Goal: Transaction & Acquisition: Subscribe to service/newsletter

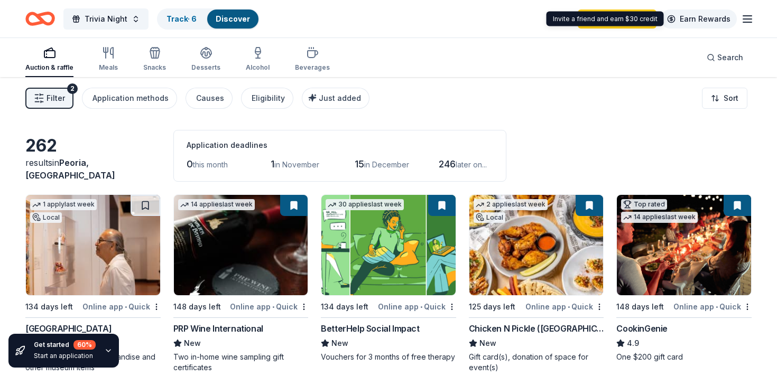
click at [699, 13] on link "Earn Rewards" at bounding box center [699, 19] width 76 height 19
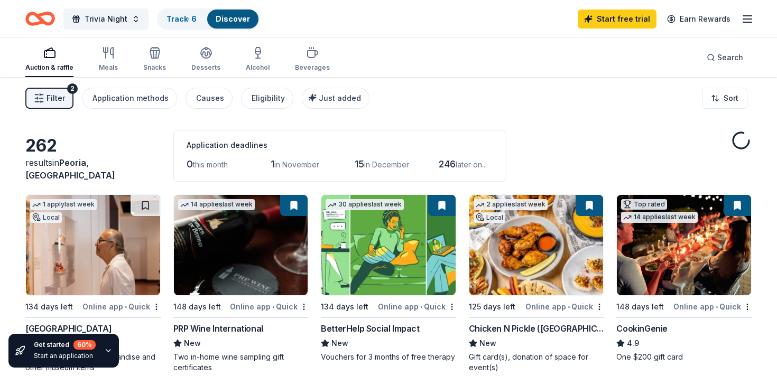
click at [746, 17] on icon "button" at bounding box center [747, 19] width 13 height 13
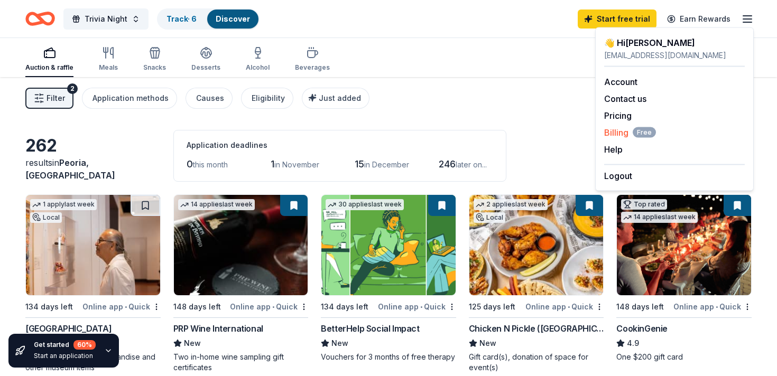
click at [620, 130] on span "Billing Free" at bounding box center [630, 132] width 52 height 13
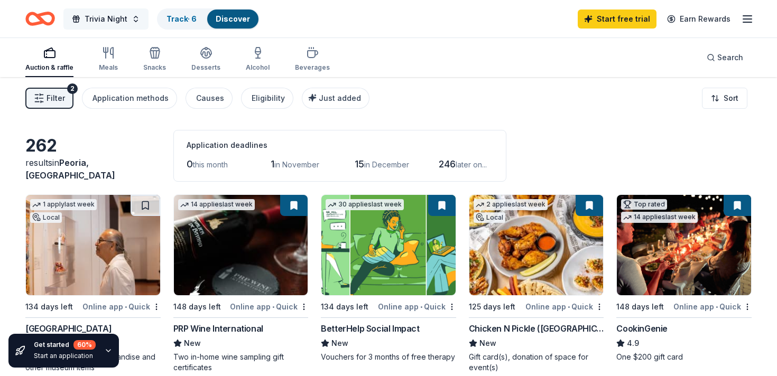
click at [107, 20] on span "Trivia Night" at bounding box center [106, 19] width 43 height 13
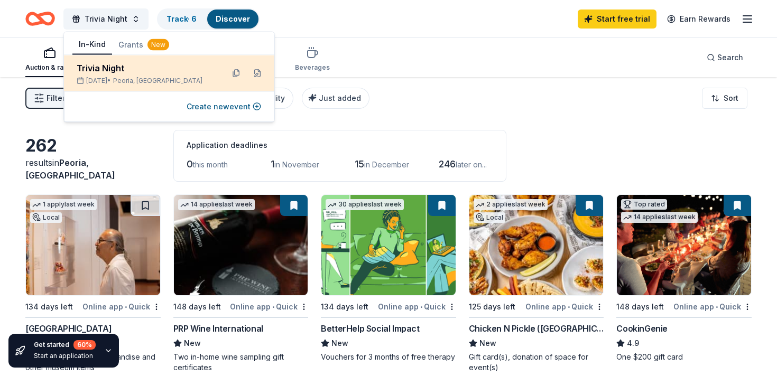
click at [106, 72] on div "Trivia Night" at bounding box center [146, 68] width 138 height 13
click at [171, 78] on div "Mar 03, 2026 • Peoria, AZ" at bounding box center [146, 81] width 138 height 8
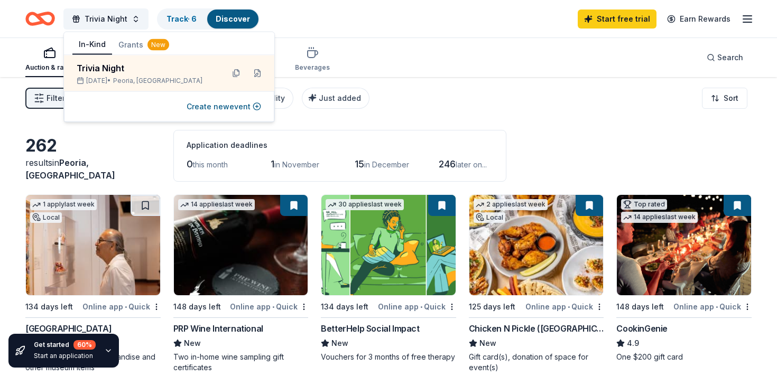
click at [441, 47] on div "Auction & raffle Meals Snacks Desserts Alcohol Beverages Search" at bounding box center [388, 57] width 726 height 39
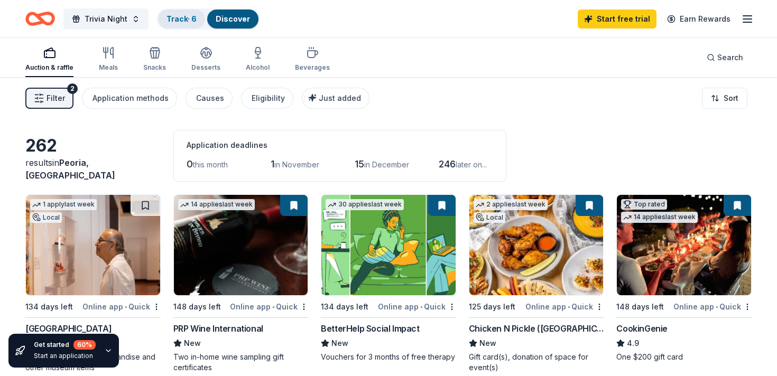
click at [183, 22] on link "Track · 6" at bounding box center [181, 18] width 30 height 9
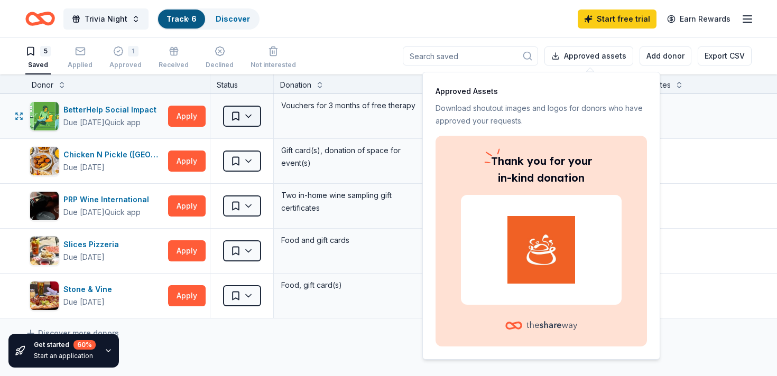
click at [249, 116] on html "Trivia Night Track · 6 Discover Start free trial Earn Rewards 5 Saved Applied 1…" at bounding box center [388, 187] width 777 height 376
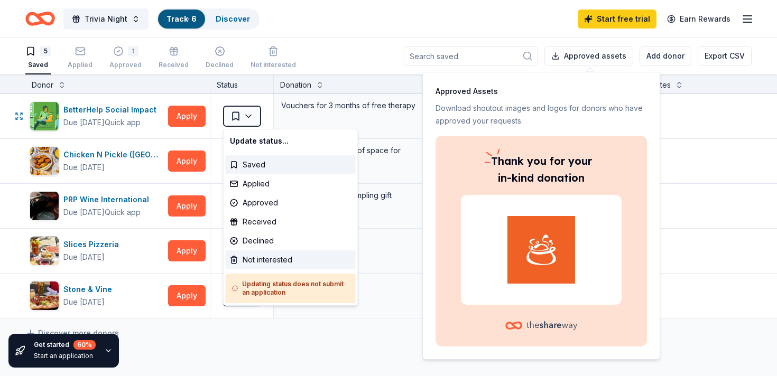
click at [252, 262] on div "Not interested" at bounding box center [291, 260] width 130 height 19
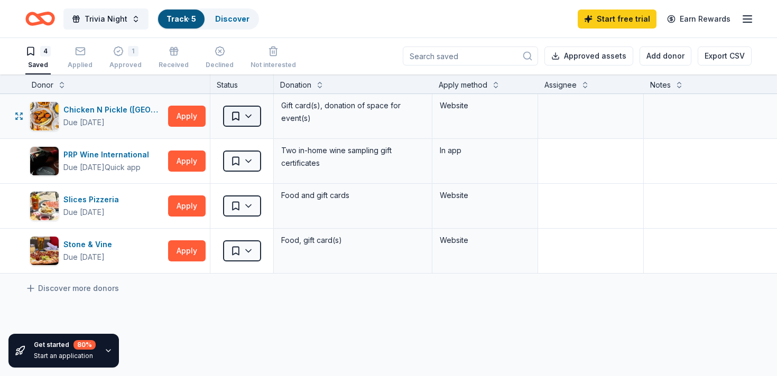
click at [249, 117] on html "Trivia Night Track · 5 Discover Start free trial Earn Rewards 4 Saved Applied 1…" at bounding box center [388, 187] width 777 height 376
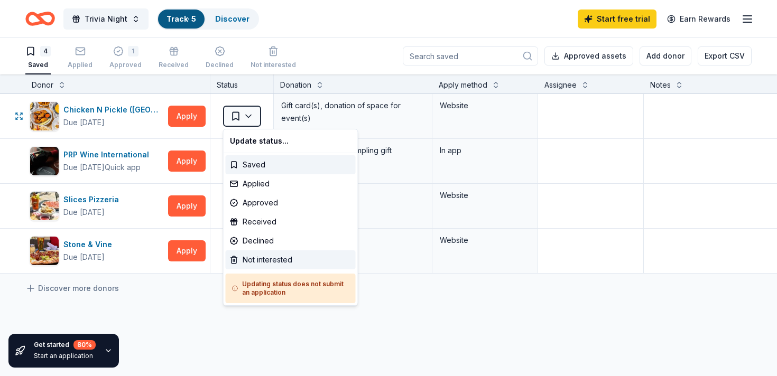
click at [257, 256] on div "Not interested" at bounding box center [291, 260] width 130 height 19
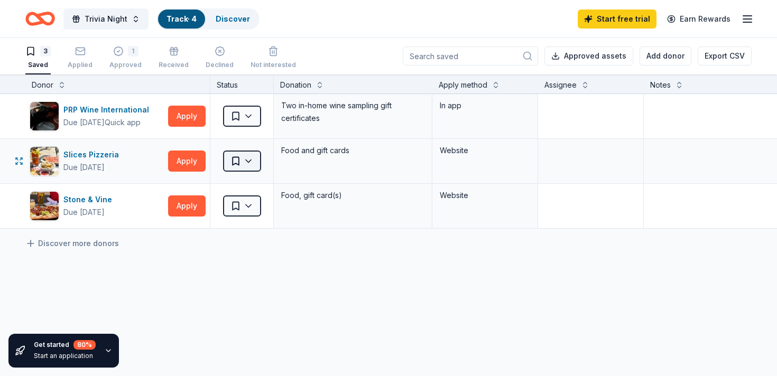
click at [248, 160] on html "Trivia Night Track · 4 Discover Start free trial Earn Rewards 3 Saved Applied 1…" at bounding box center [388, 187] width 777 height 376
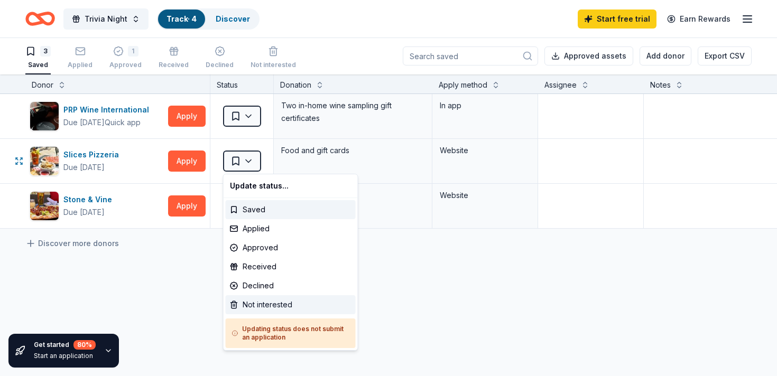
click at [276, 306] on div "Not interested" at bounding box center [291, 304] width 130 height 19
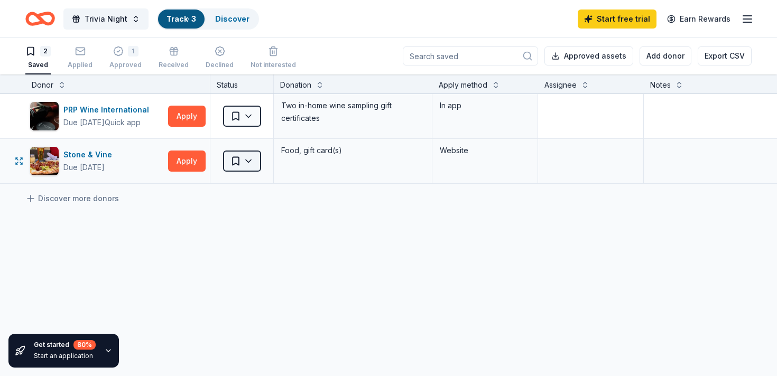
click at [253, 165] on html "Trivia Night Track · 3 Discover Start free trial Earn Rewards 2 Saved Applied 1…" at bounding box center [388, 187] width 777 height 376
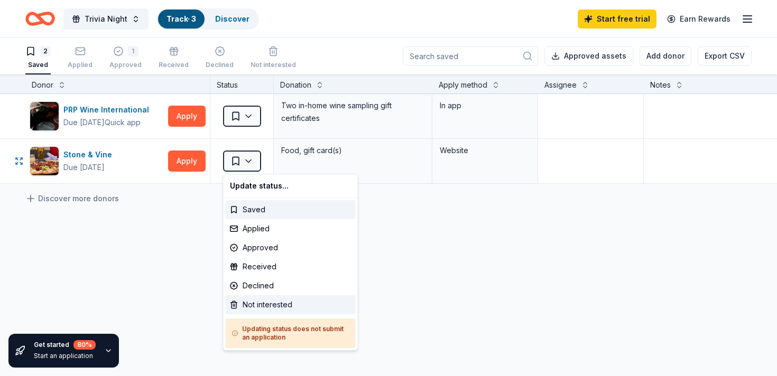
click at [277, 307] on div "Not interested" at bounding box center [291, 304] width 130 height 19
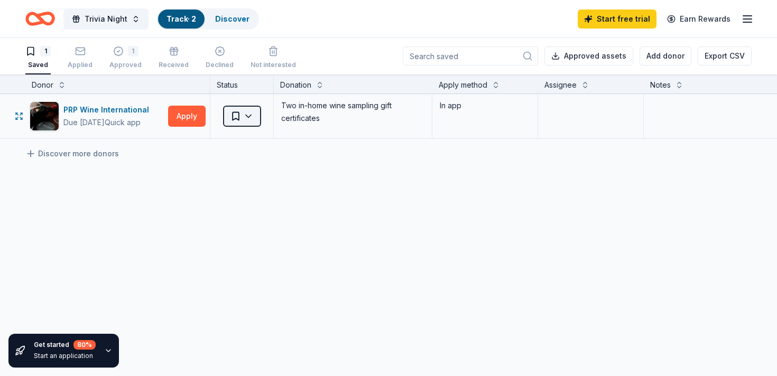
click at [251, 119] on html "Trivia Night Track · 2 Discover Start free trial Earn Rewards 1 Saved Applied 1…" at bounding box center [388, 187] width 777 height 376
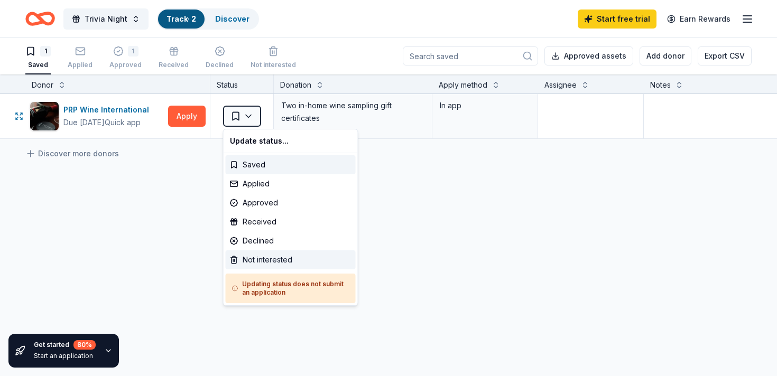
click at [263, 264] on div "Not interested" at bounding box center [291, 260] width 130 height 19
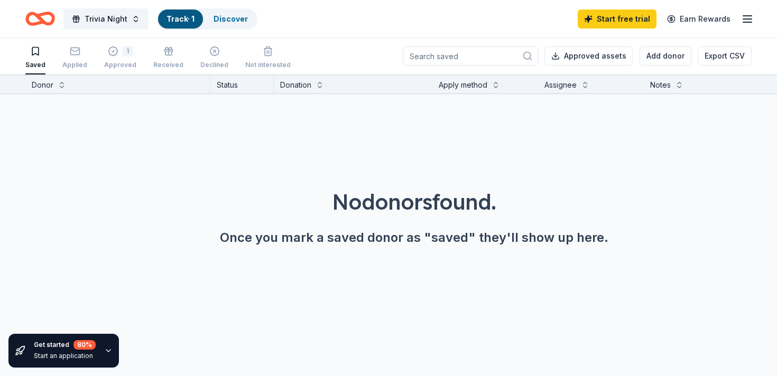
click at [89, 225] on div "No donors found. Once you mark a saved donor as "saved" they'll show up here." at bounding box center [414, 216] width 726 height 59
click at [216, 20] on link "Discover" at bounding box center [231, 18] width 34 height 9
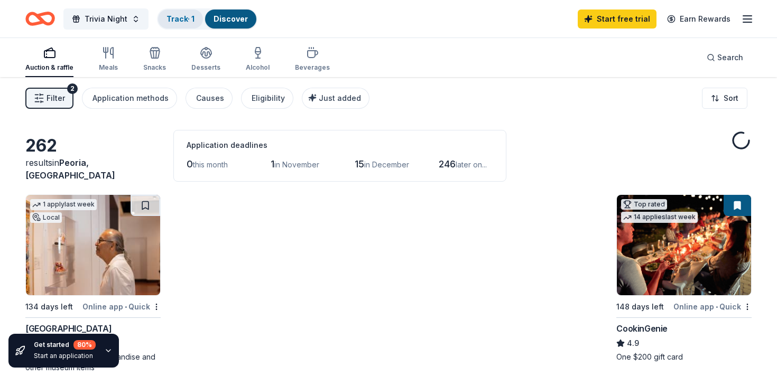
click at [174, 16] on link "Track · 1" at bounding box center [180, 18] width 28 height 9
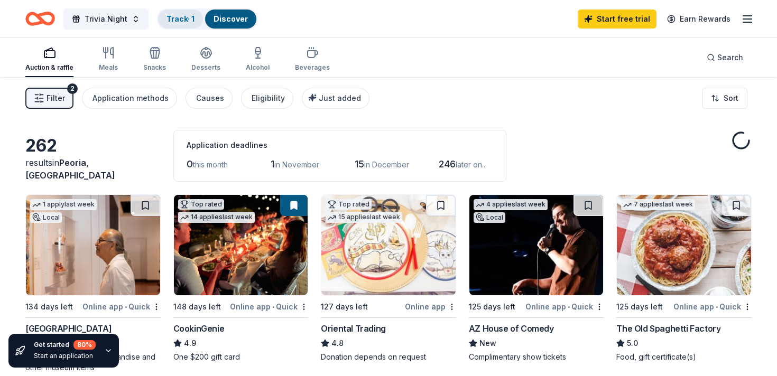
click at [167, 13] on div "Track · 1" at bounding box center [180, 19] width 45 height 19
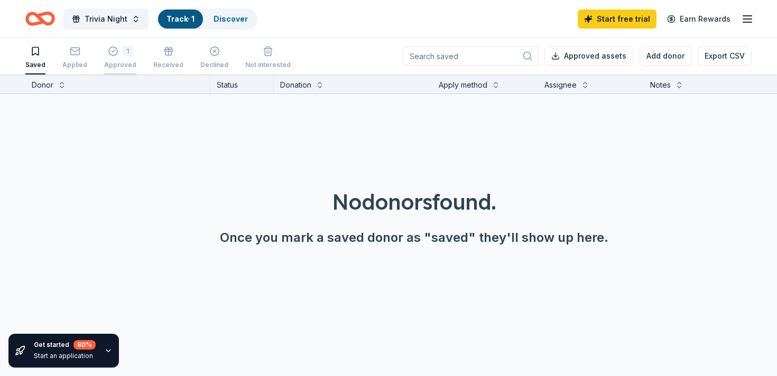
click at [117, 59] on div "1 Approved" at bounding box center [120, 57] width 32 height 23
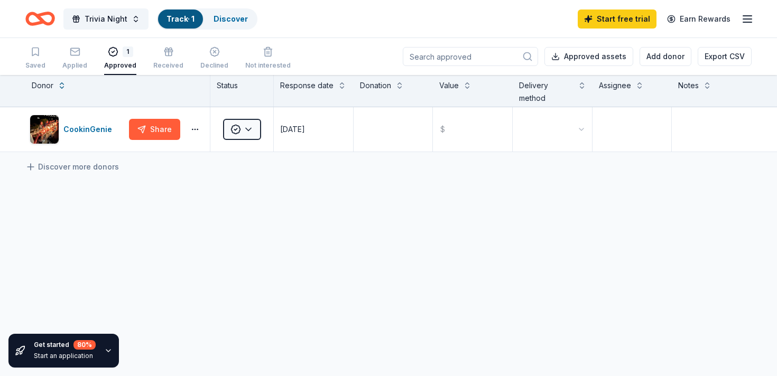
click at [133, 222] on div "CookinGenie Share Approved 09/29/2025 $ Discover more donors" at bounding box center [388, 229] width 777 height 244
click at [248, 127] on html "Trivia Night Track · 1 Discover Start free trial Earn Rewards Saved Applied 1 A…" at bounding box center [388, 188] width 777 height 376
click at [215, 220] on html "Trivia Night Track · 1 Discover Start free trial Earn Rewards Saved Applied 1 A…" at bounding box center [388, 188] width 777 height 376
click at [397, 221] on div "CookinGenie Share Approved 09/29/2025 $ Discover more donors" at bounding box center [388, 229] width 777 height 244
click at [77, 53] on rect "button" at bounding box center [74, 51] width 9 height 7
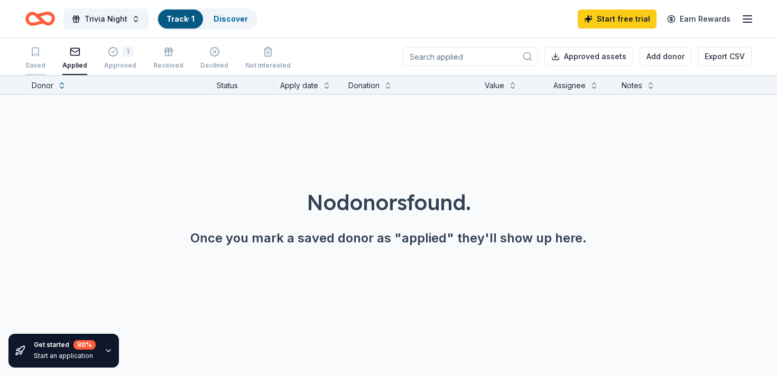
click at [33, 53] on icon "button" at bounding box center [35, 52] width 11 height 11
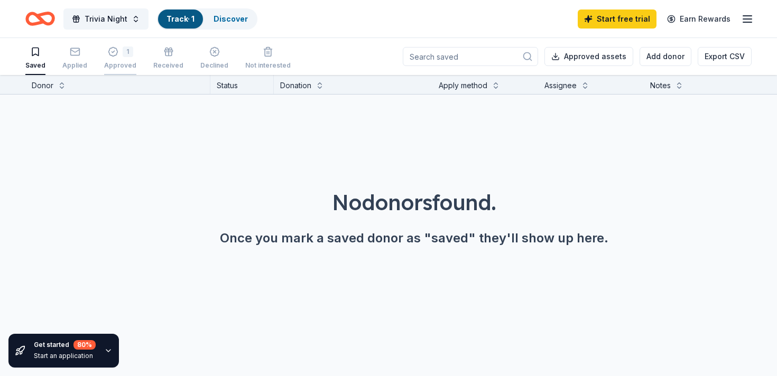
click at [104, 57] on div "1 Approved" at bounding box center [120, 58] width 32 height 23
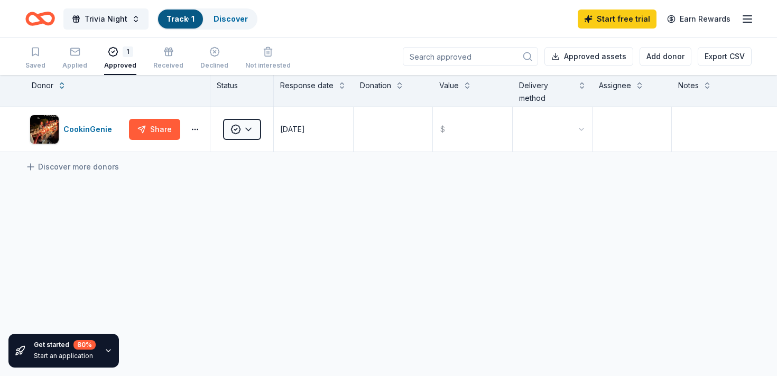
click at [219, 210] on div "CookinGenie Share Approved 09/29/2025 $ Discover more donors" at bounding box center [388, 229] width 777 height 244
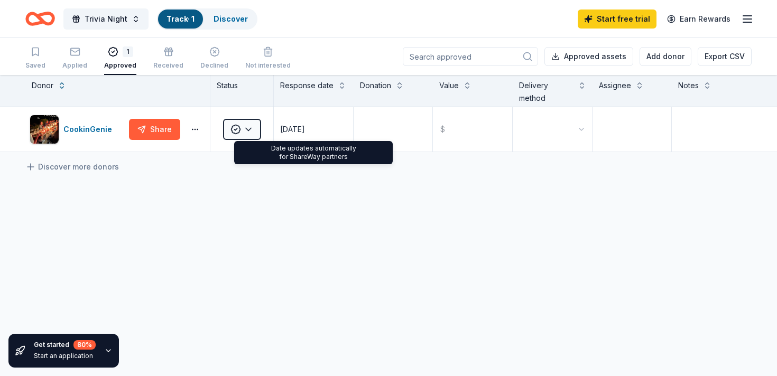
click at [329, 217] on div "CookinGenie Share Approved 09/29/2025 $ Discover more donors" at bounding box center [388, 229] width 777 height 244
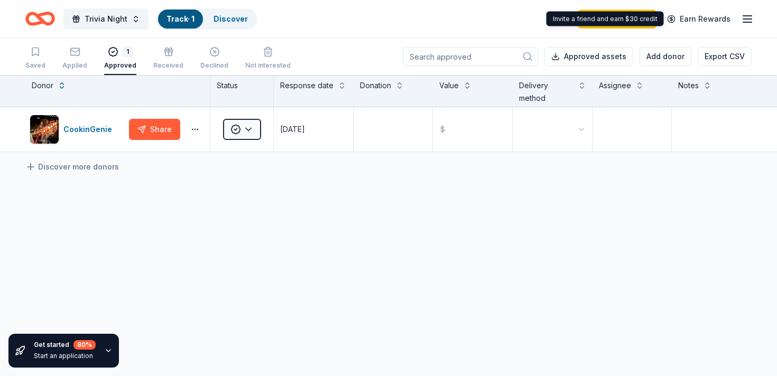
click at [747, 19] on line "button" at bounding box center [747, 19] width 8 height 0
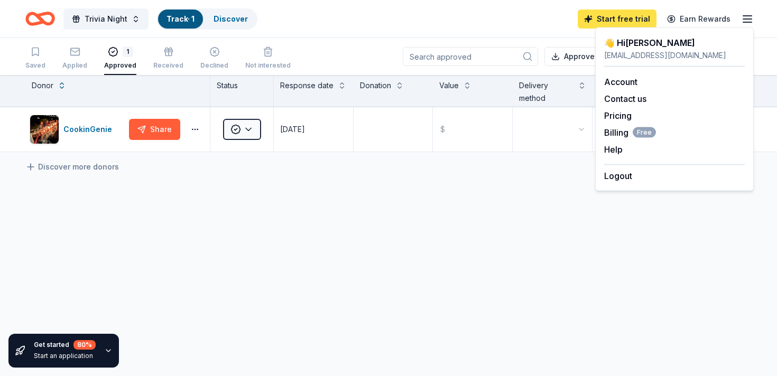
click at [601, 10] on link "Start free trial" at bounding box center [617, 19] width 79 height 19
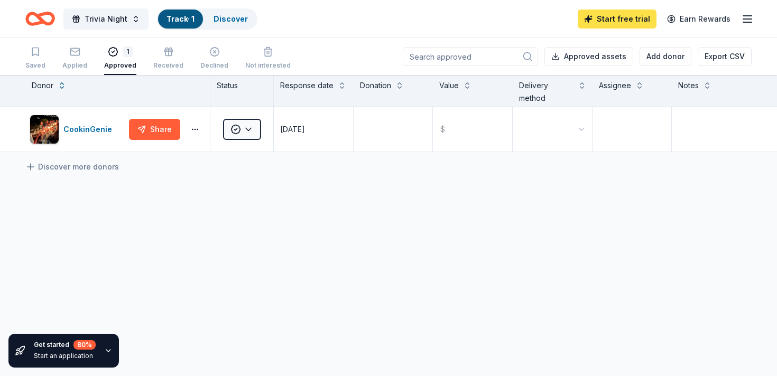
click at [602, 14] on link "Start free trial" at bounding box center [617, 19] width 79 height 19
click at [396, 195] on div "CookinGenie Share Approved 09/29/2025 $ Discover more donors" at bounding box center [388, 229] width 777 height 244
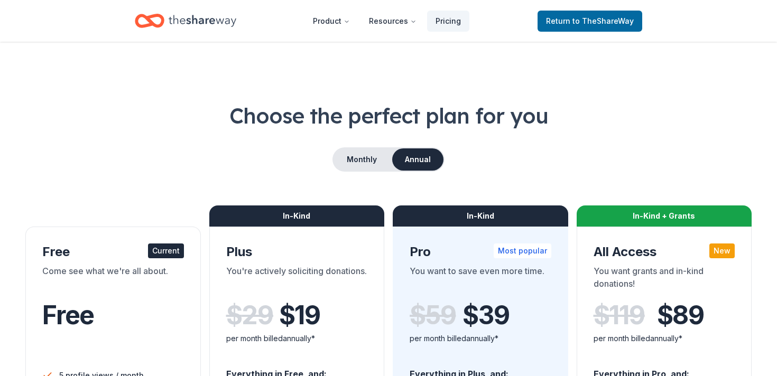
click at [590, 24] on span "to TheShareWay" at bounding box center [602, 20] width 61 height 9
click at [363, 159] on button "Monthly" at bounding box center [362, 160] width 57 height 22
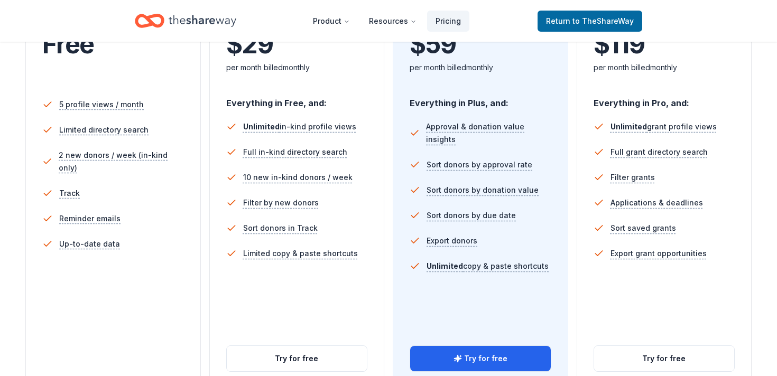
scroll to position [271, 0]
click at [168, 295] on div "5 profile views / month Limited directory search 2 new donors / week (in-kind o…" at bounding box center [113, 215] width 142 height 254
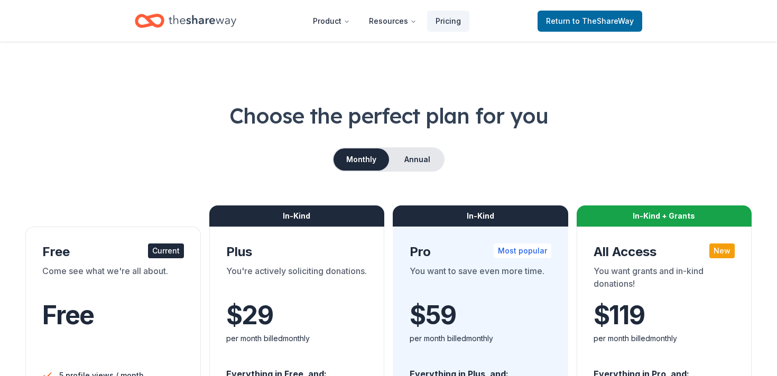
scroll to position [150, 0]
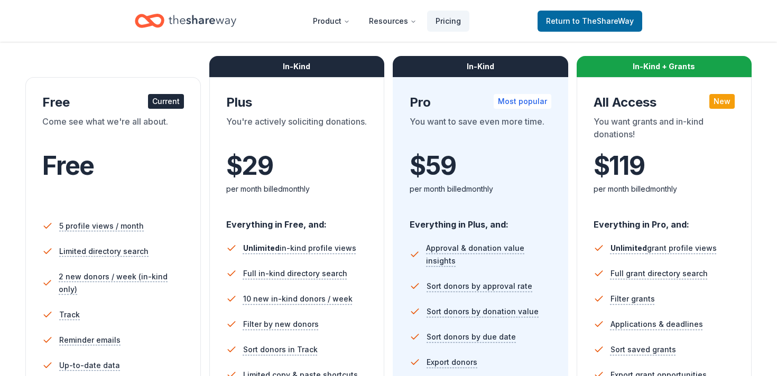
click at [326, 184] on div "per month billed monthly" at bounding box center [297, 189] width 142 height 13
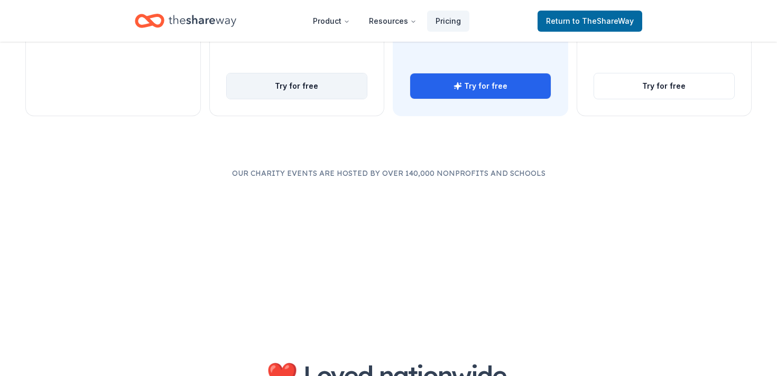
scroll to position [560, 0]
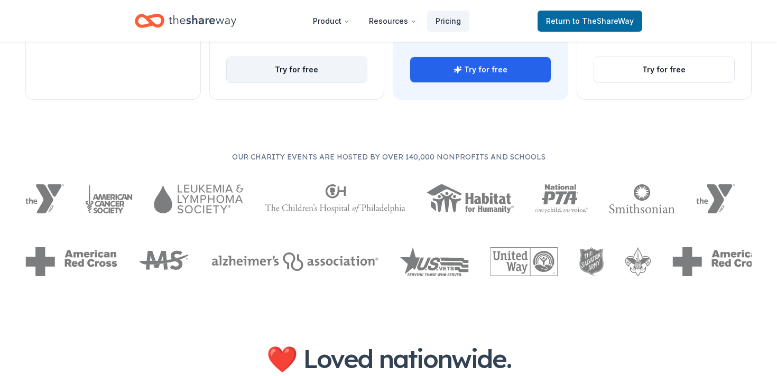
click at [297, 71] on button "Try for free" at bounding box center [297, 69] width 141 height 25
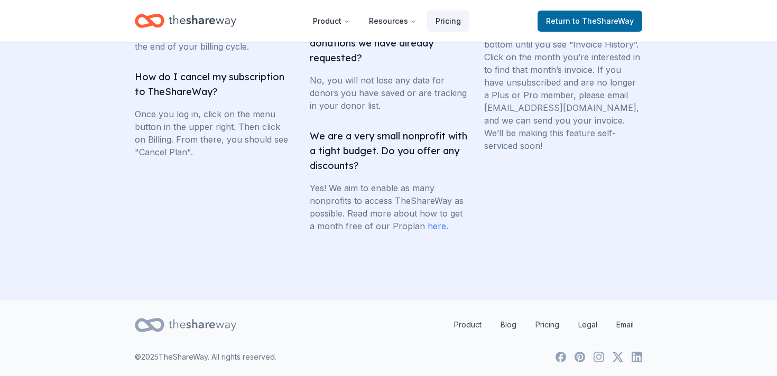
scroll to position [2169, 0]
click at [432, 232] on link "here" at bounding box center [437, 226] width 18 height 11
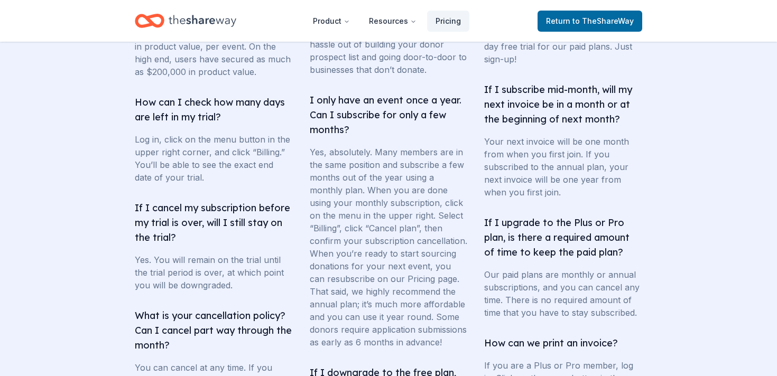
scroll to position [1802, 0]
